Goal: Navigation & Orientation: Find specific page/section

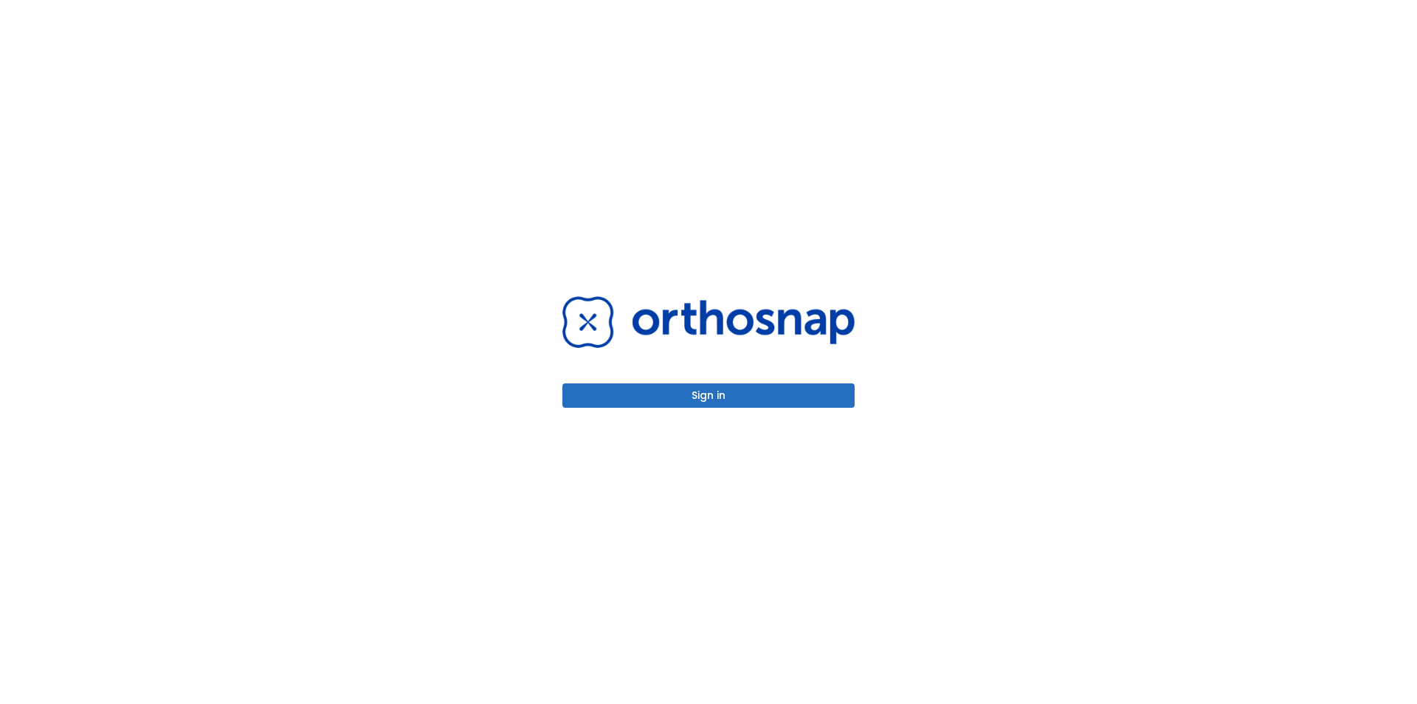
drag, startPoint x: 0, startPoint y: 0, endPoint x: 694, endPoint y: 395, distance: 798.5
click at [694, 395] on button "Sign in" at bounding box center [709, 395] width 292 height 24
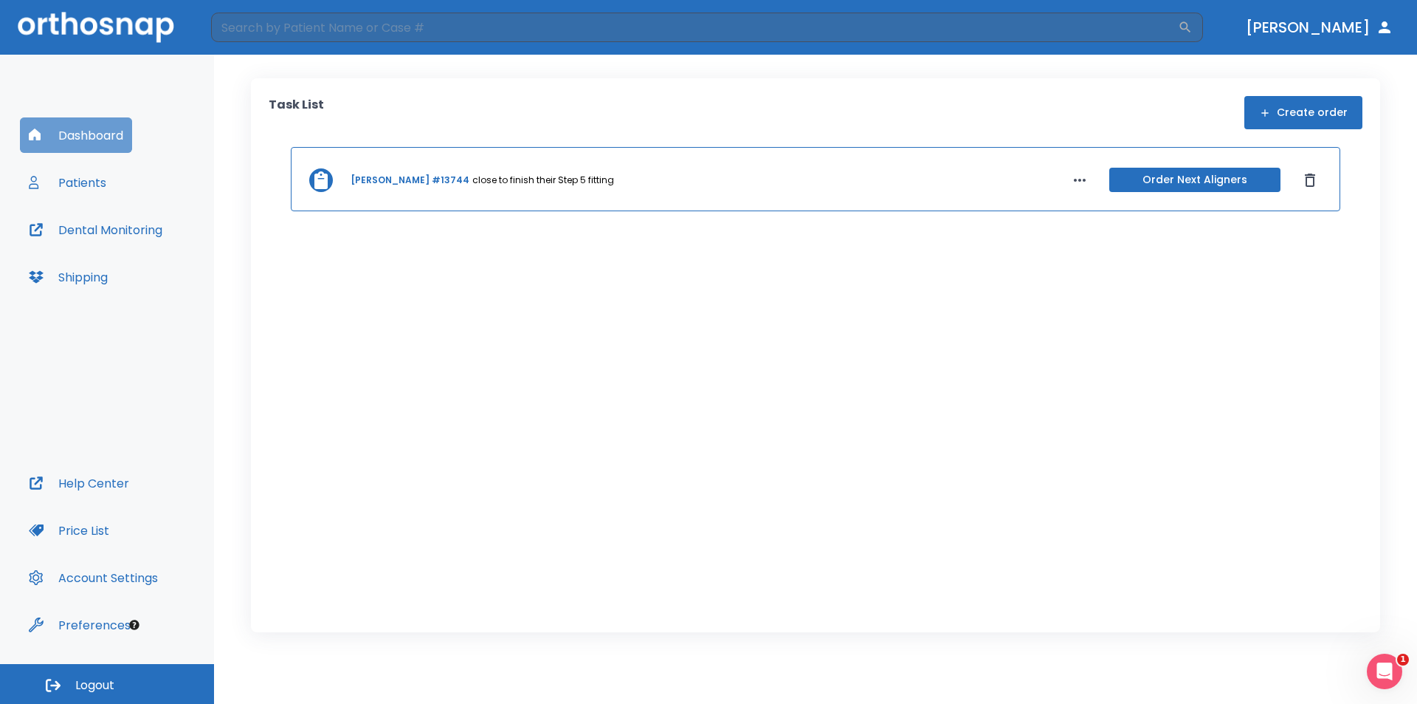
click at [72, 144] on button "Dashboard" at bounding box center [76, 134] width 112 height 35
click at [78, 183] on button "Patients" at bounding box center [67, 182] width 95 height 35
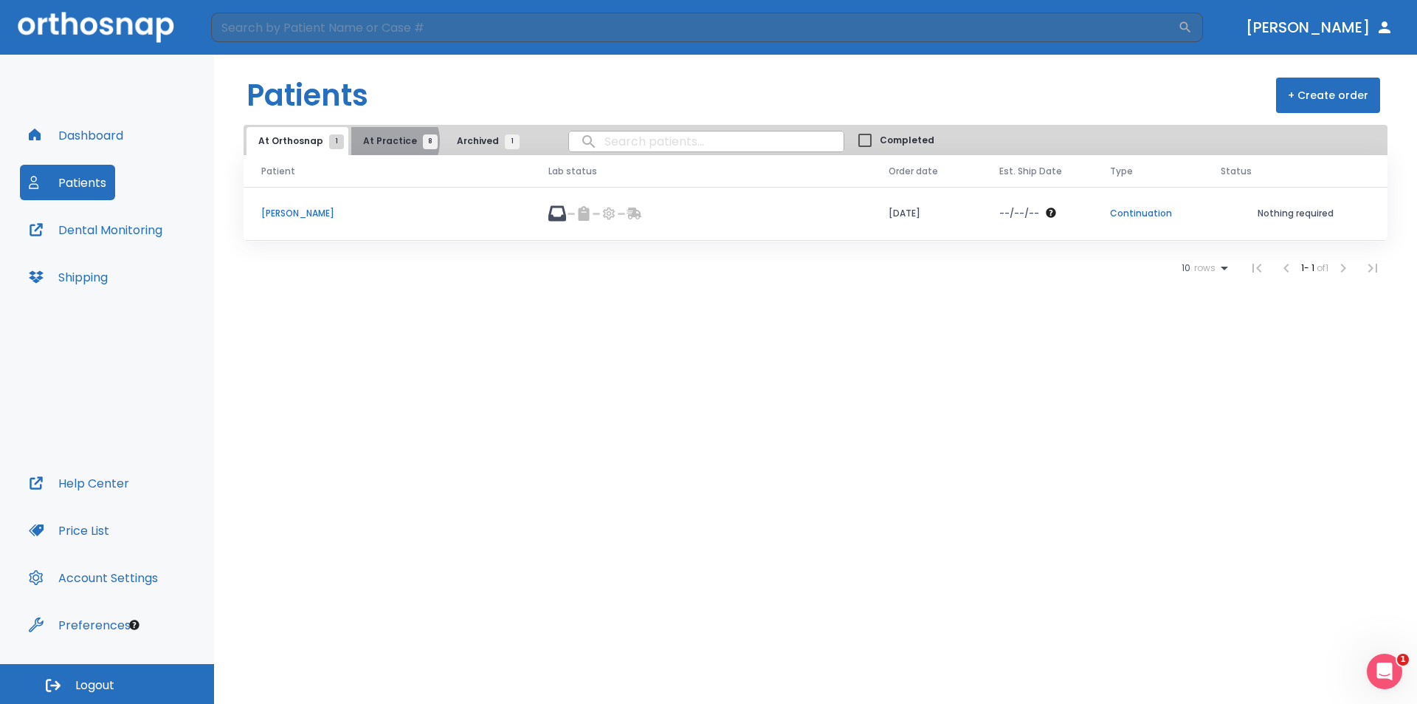
click at [385, 141] on span "At Practice 8" at bounding box center [396, 140] width 67 height 13
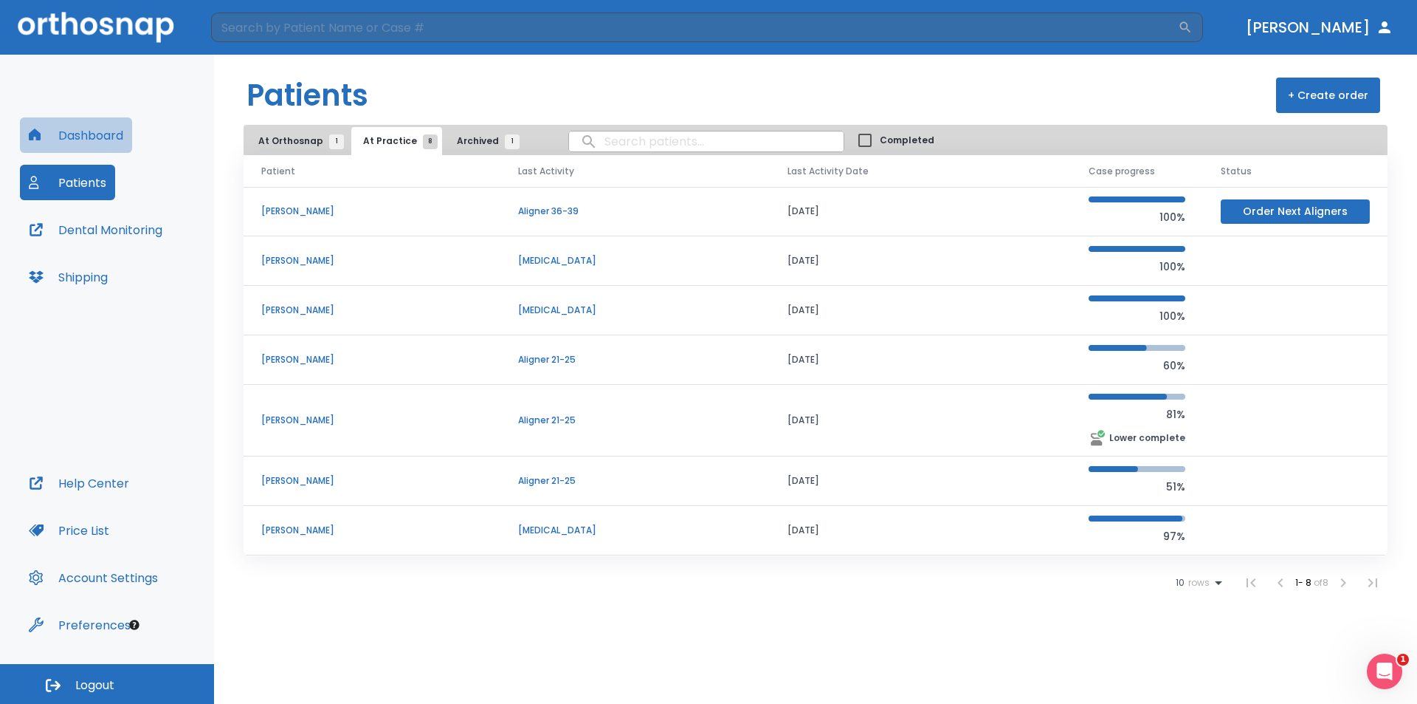
click at [92, 138] on button "Dashboard" at bounding box center [76, 134] width 112 height 35
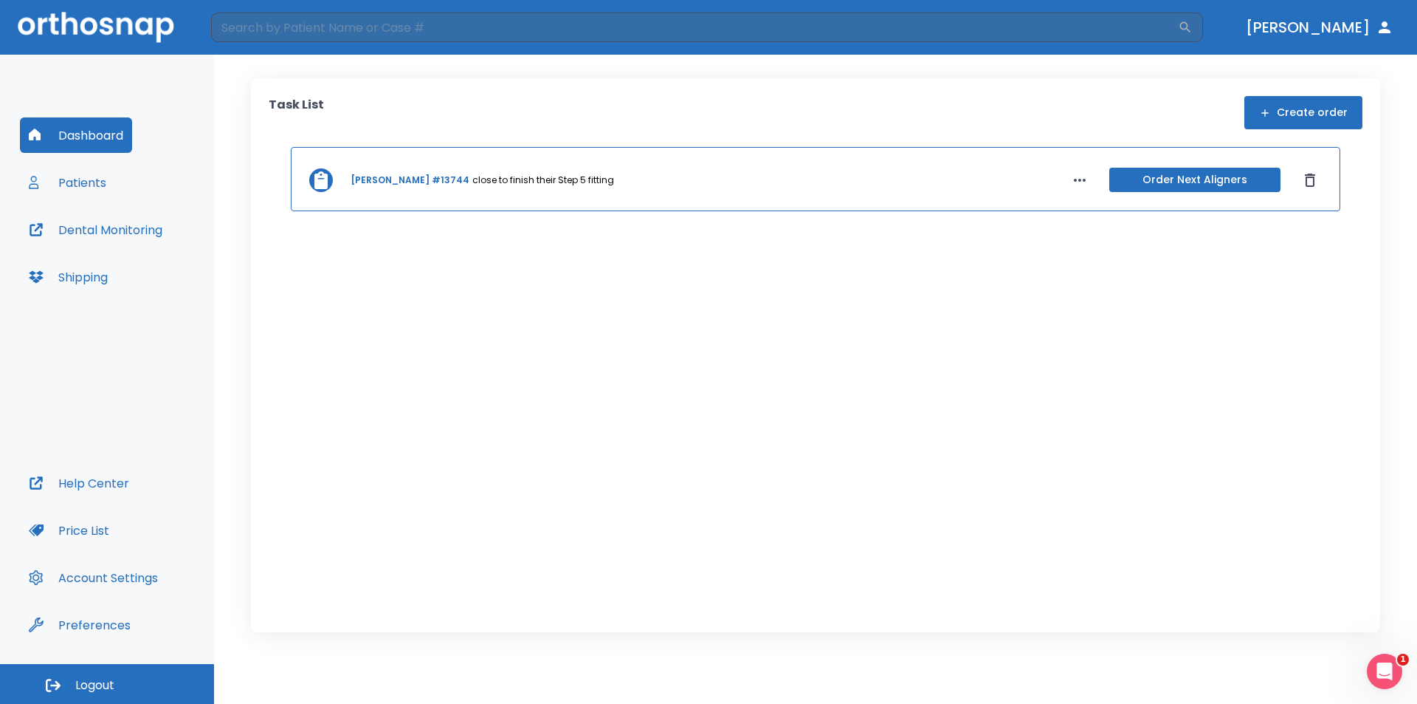
click at [92, 188] on button "Patients" at bounding box center [67, 182] width 95 height 35
